Goal: Task Accomplishment & Management: Manage account settings

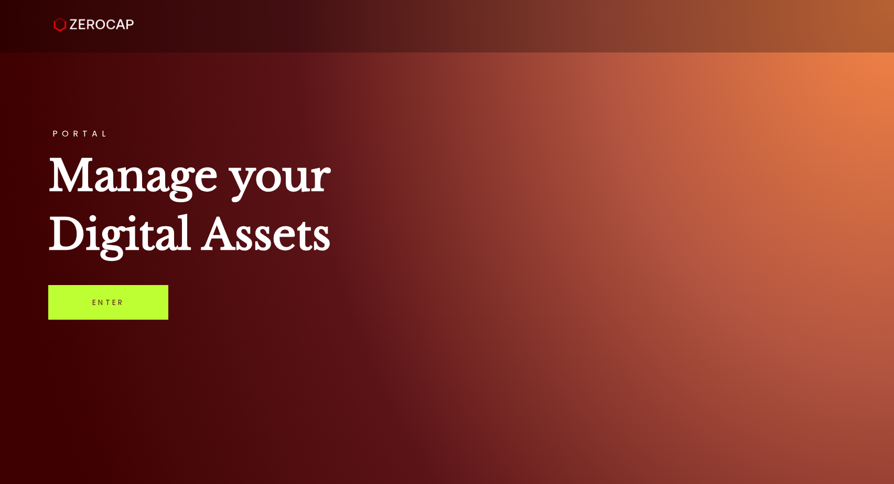
click at [137, 303] on link "Enter" at bounding box center [108, 302] width 120 height 35
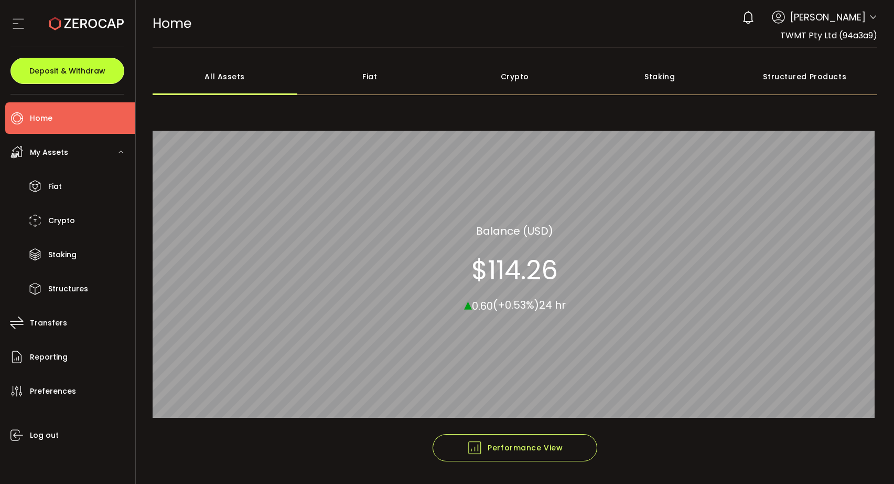
click at [83, 65] on button "Deposit & Withdraw" at bounding box center [67, 71] width 114 height 26
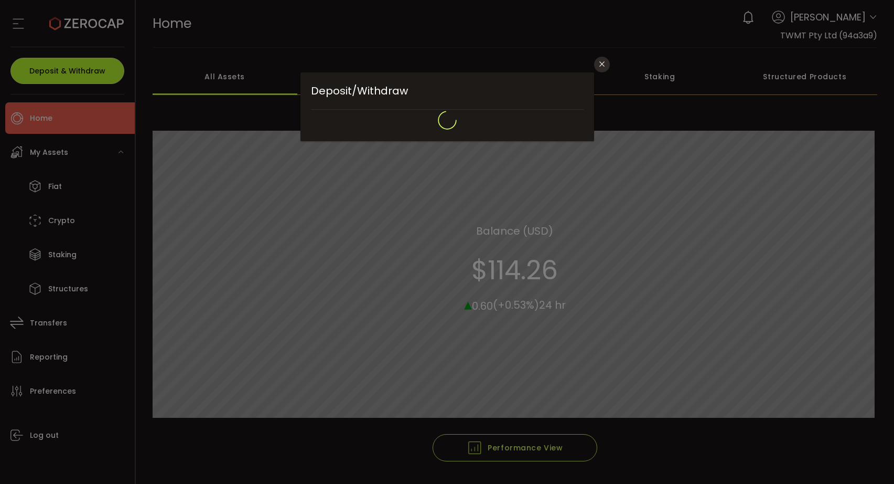
type input "**********"
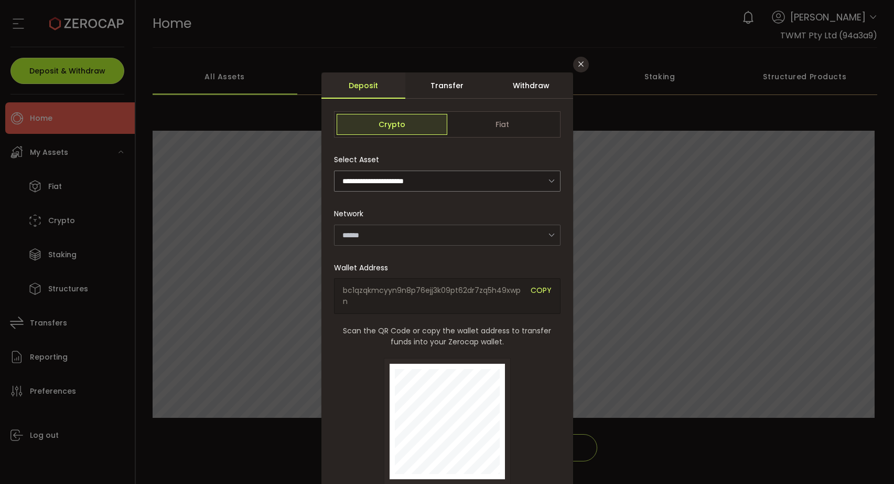
type input "*******"
click at [577, 68] on icon "Close" at bounding box center [581, 64] width 8 height 8
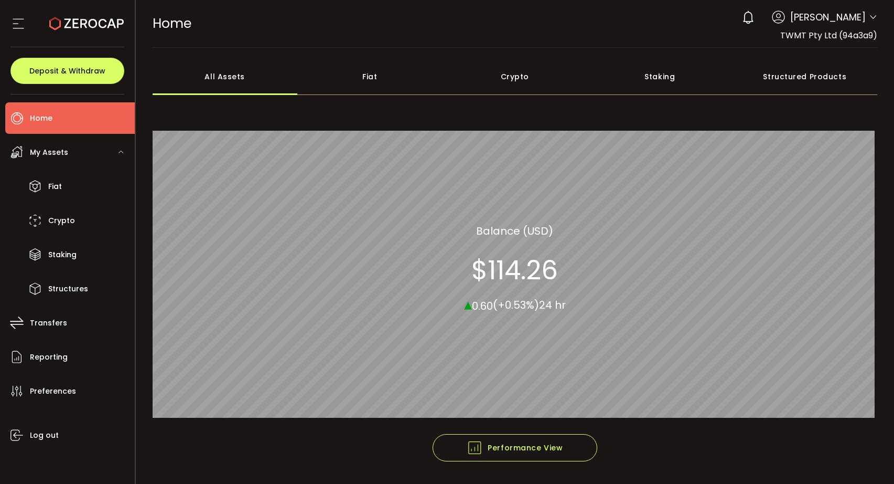
click at [870, 17] on icon at bounding box center [873, 17] width 8 height 8
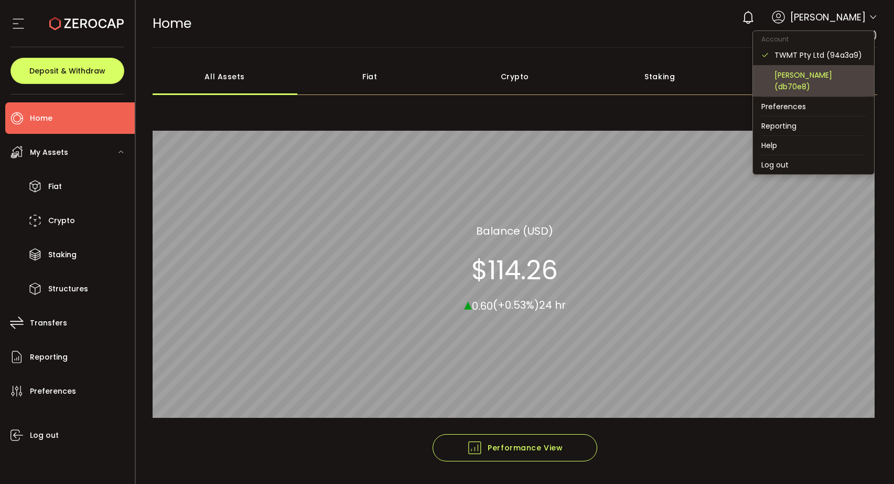
click at [795, 70] on div "[PERSON_NAME] (db70e8)" at bounding box center [820, 80] width 91 height 23
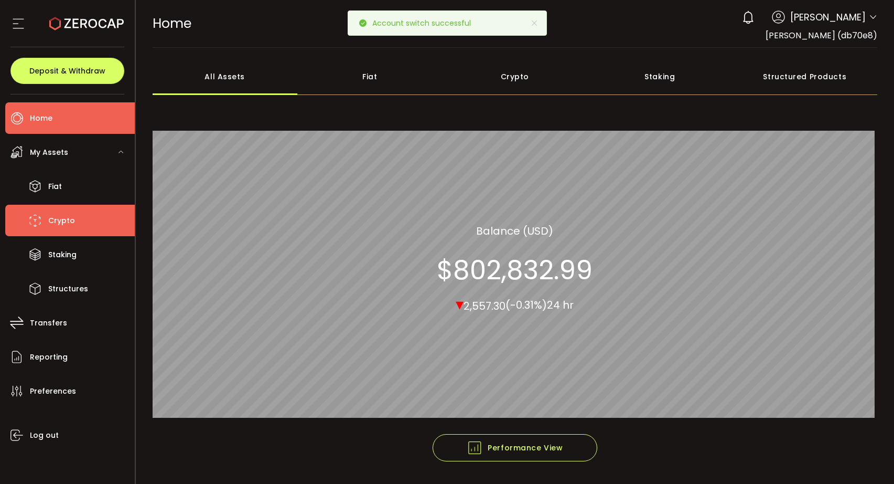
click at [61, 219] on span "Crypto" at bounding box center [61, 220] width 27 height 15
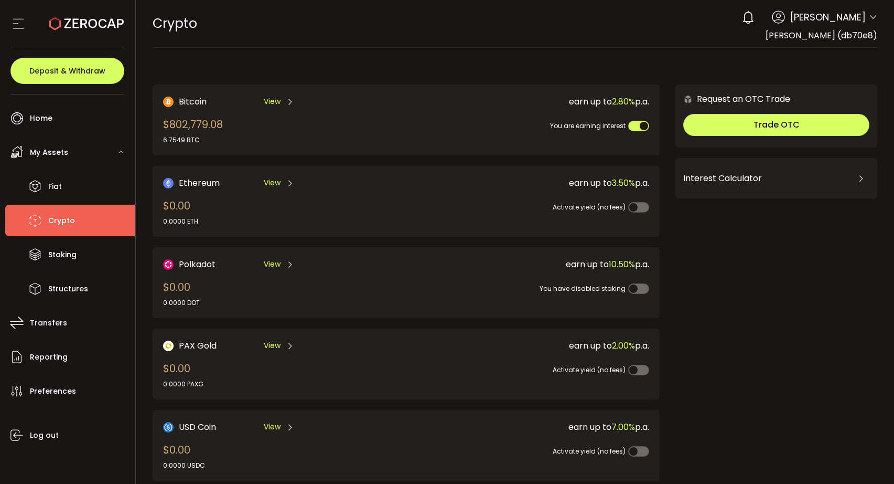
click at [273, 101] on span "View" at bounding box center [272, 101] width 17 height 11
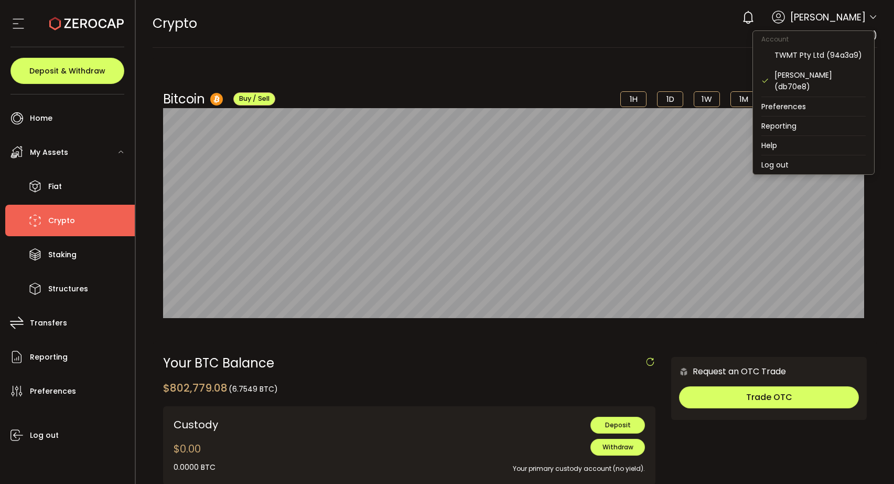
click at [869, 19] on icon at bounding box center [873, 17] width 8 height 8
click at [768, 155] on li "Log out" at bounding box center [813, 164] width 121 height 19
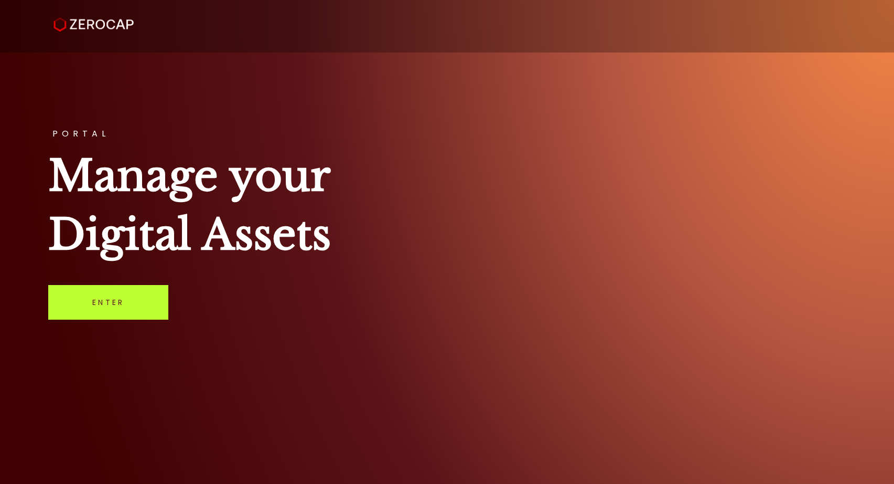
click at [106, 297] on link "Enter" at bounding box center [108, 302] width 120 height 35
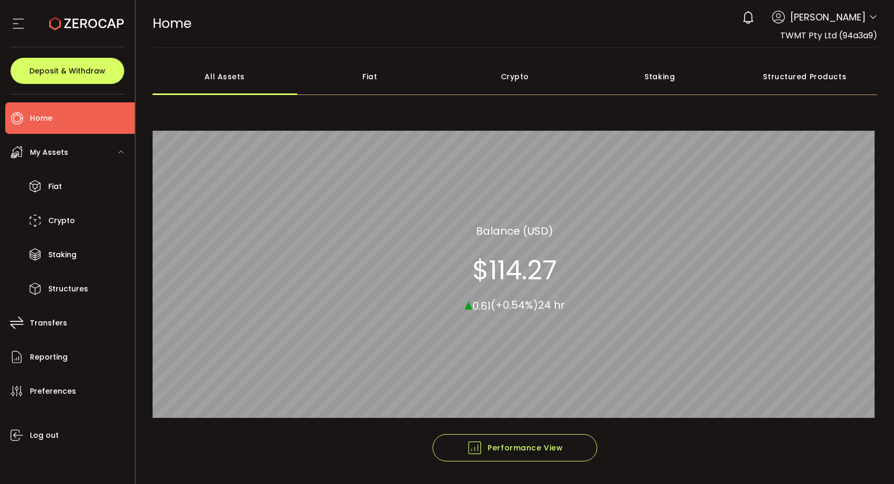
click at [829, 30] on span "TWMT Pty Ltd (94a3a9)" at bounding box center [829, 35] width 97 height 12
click at [869, 19] on icon at bounding box center [873, 17] width 8 height 8
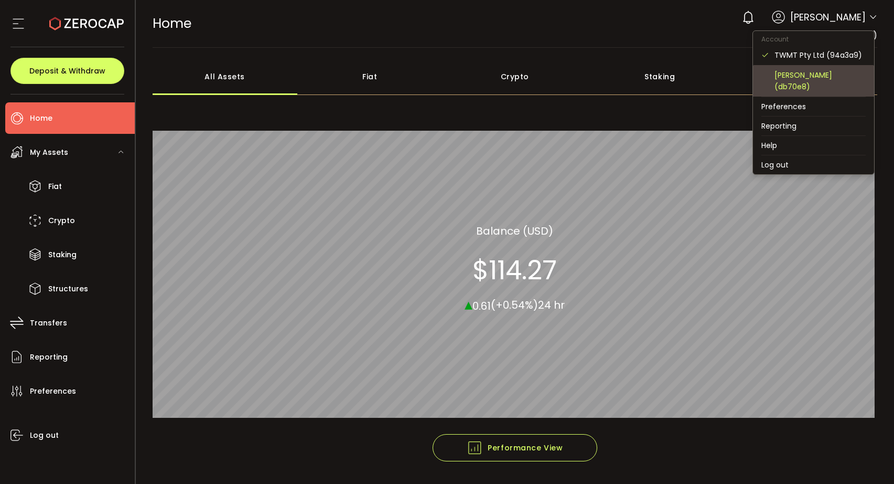
click at [806, 72] on div "[PERSON_NAME] (db70e8)" at bounding box center [820, 80] width 91 height 23
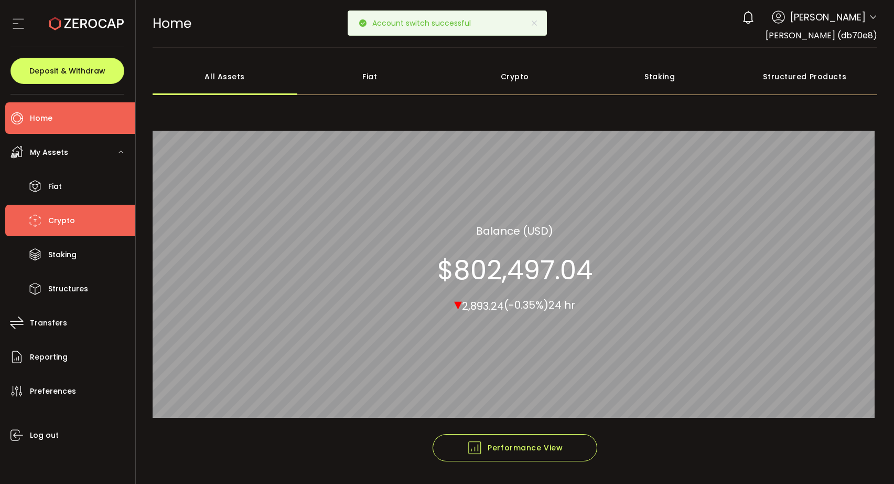
click at [65, 218] on span "Crypto" at bounding box center [61, 220] width 27 height 15
